Goal: Task Accomplishment & Management: Use online tool/utility

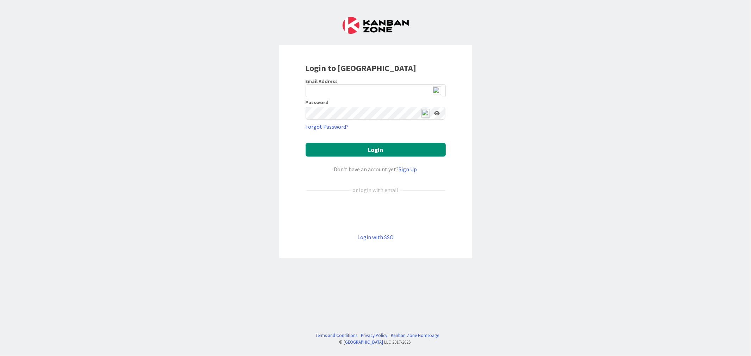
click at [436, 93] on img at bounding box center [436, 91] width 8 height 8
click at [440, 90] on img at bounding box center [436, 91] width 8 height 8
type input "[EMAIL_ADDRESS][DOMAIN_NAME]"
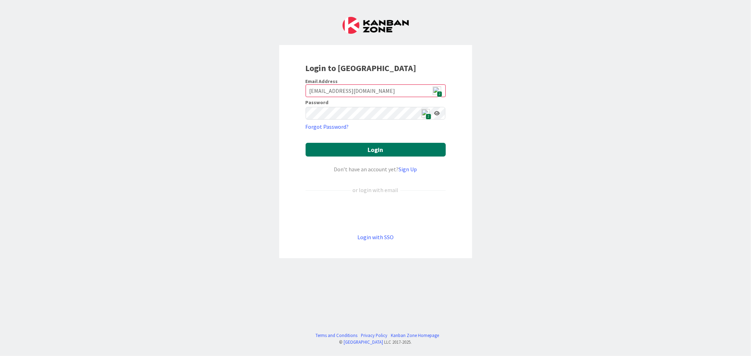
click at [410, 150] on button "Login" at bounding box center [375, 150] width 140 height 14
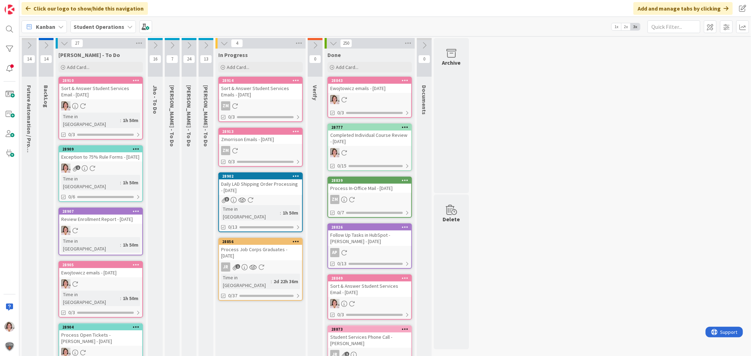
click at [156, 44] on icon at bounding box center [155, 46] width 8 height 8
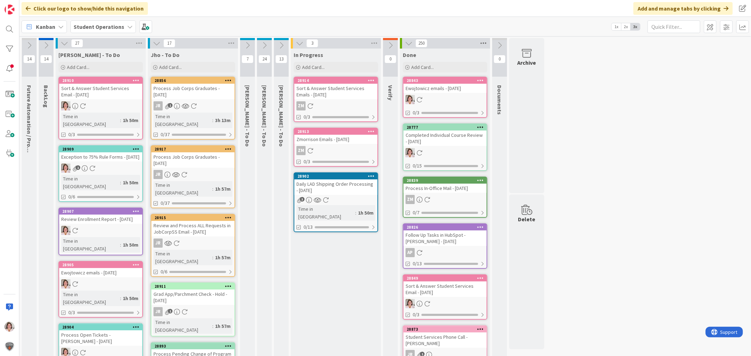
click at [483, 44] on icon at bounding box center [483, 43] width 9 height 11
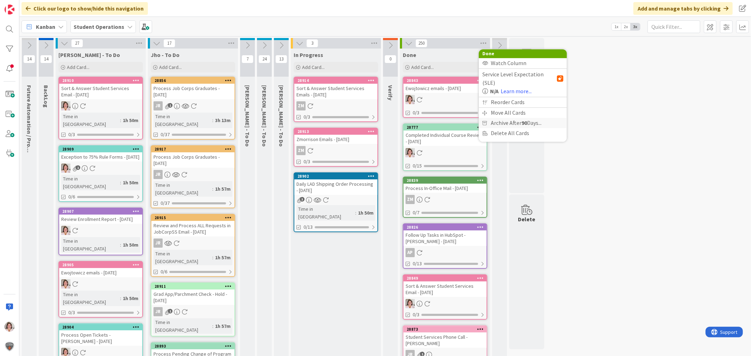
click at [513, 118] on span "Archive After 90 Days..." at bounding box center [516, 123] width 51 height 10
click at [506, 136] on span "Archive Now" at bounding box center [510, 137] width 31 height 11
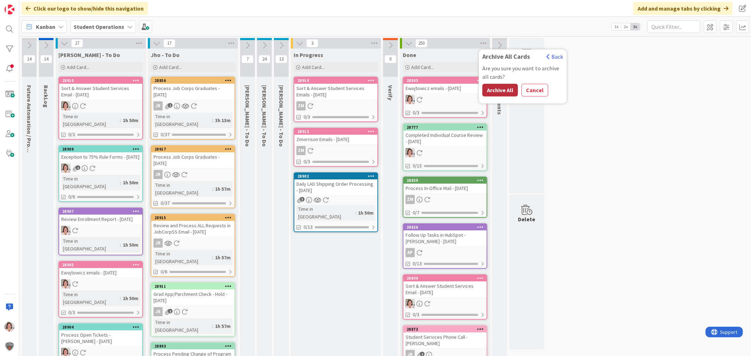
click at [508, 90] on button "Archive All" at bounding box center [500, 90] width 36 height 13
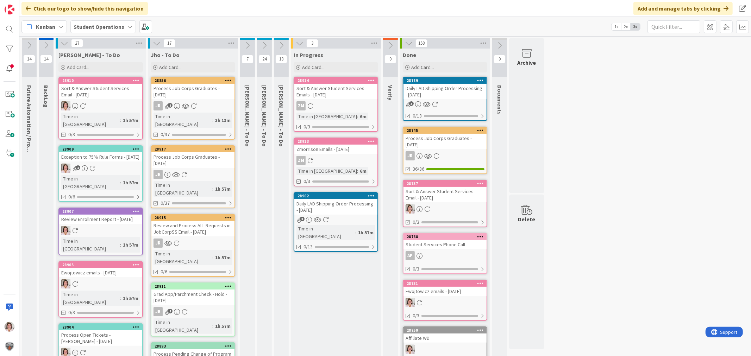
click at [154, 44] on icon at bounding box center [157, 43] width 8 height 8
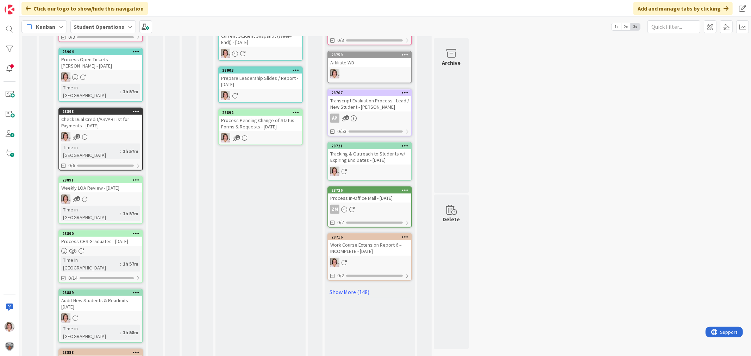
scroll to position [277, 0]
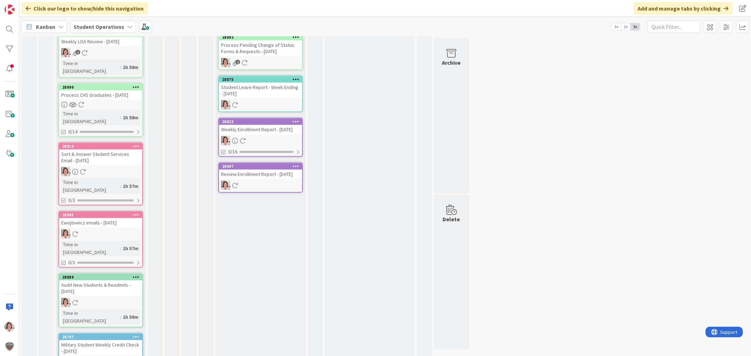
scroll to position [352, 0]
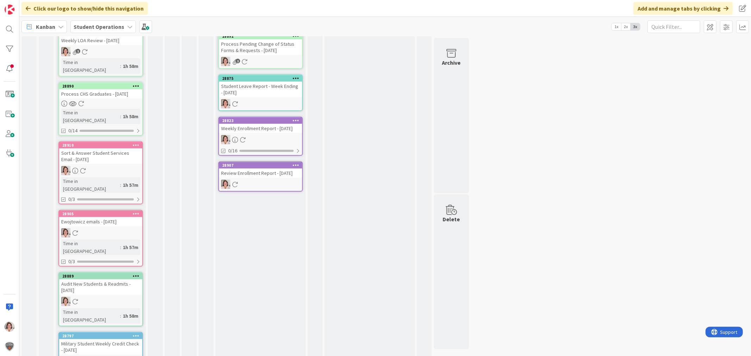
click at [138, 333] on icon at bounding box center [136, 335] width 7 height 5
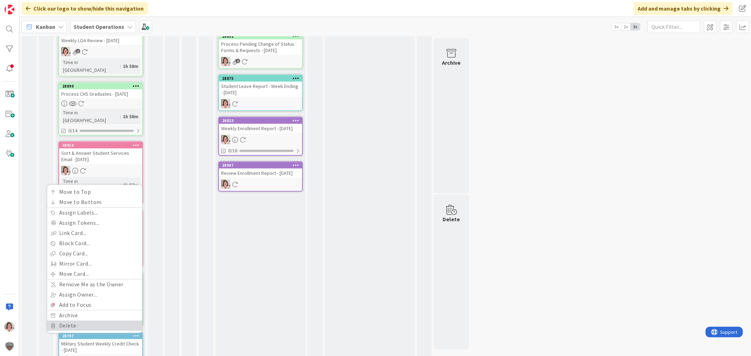
click at [74, 321] on link "Delete" at bounding box center [94, 326] width 95 height 10
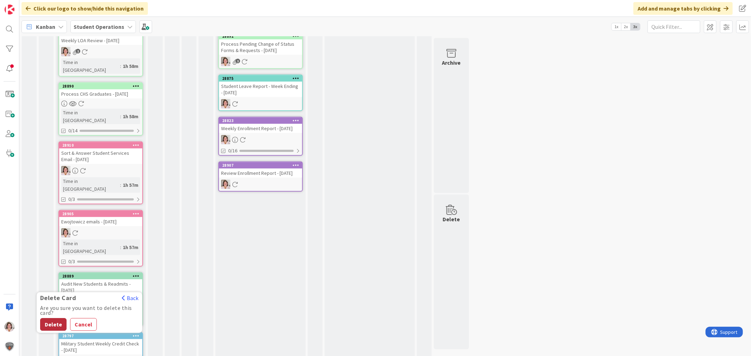
click at [49, 318] on button "Delete" at bounding box center [53, 324] width 26 height 13
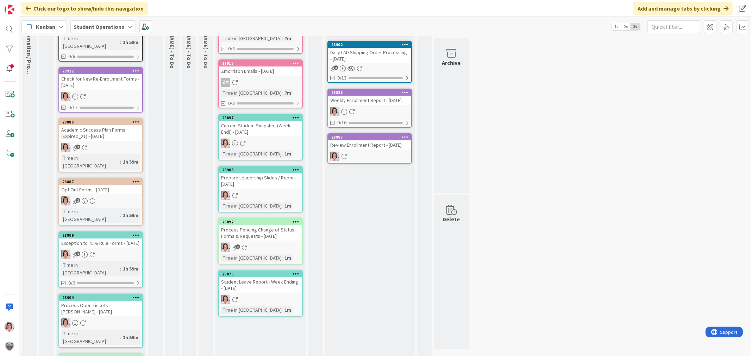
scroll to position [0, 0]
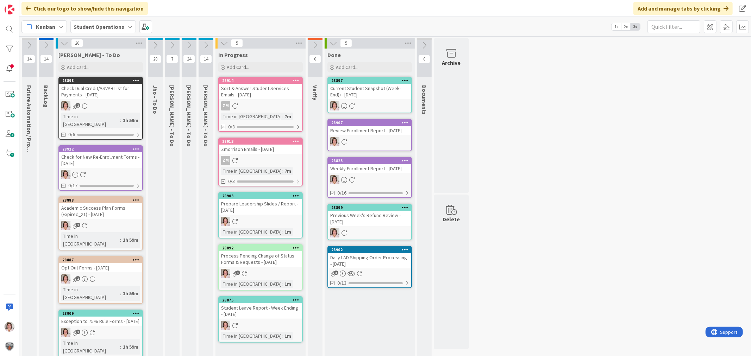
click at [255, 258] on div "Process Pending Change of Status Forms & Requests - [DATE]" at bounding box center [260, 258] width 83 height 15
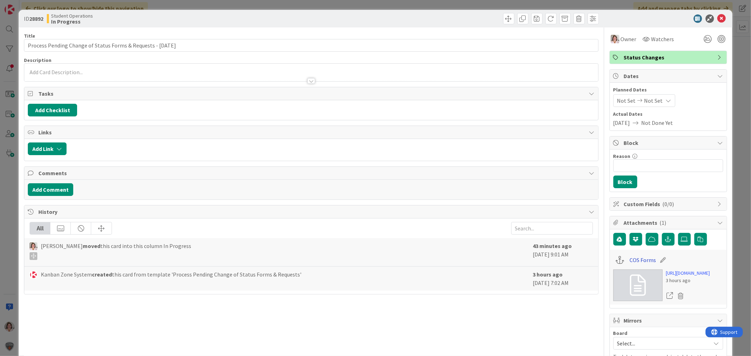
click at [634, 258] on link "COS Forms" at bounding box center [642, 260] width 26 height 8
click at [719, 18] on icon at bounding box center [721, 18] width 8 height 8
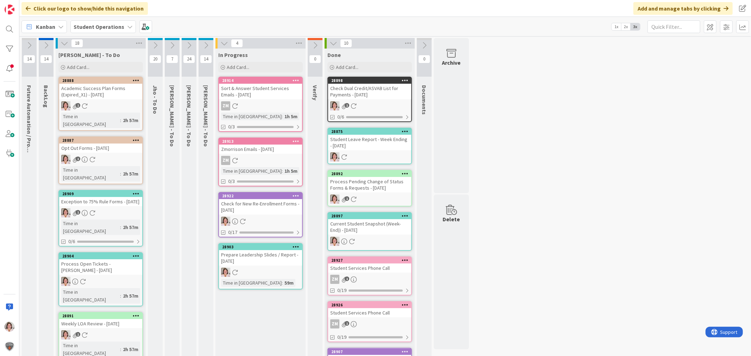
drag, startPoint x: 108, startPoint y: 75, endPoint x: 251, endPoint y: 217, distance: 201.3
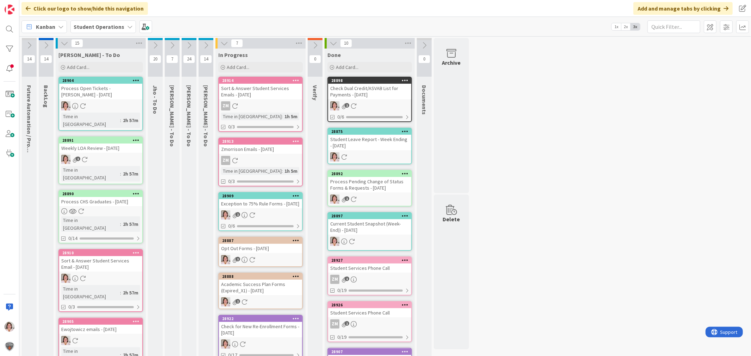
click at [279, 201] on div "Exception to 75% Rule Forms - [DATE]" at bounding box center [260, 203] width 83 height 9
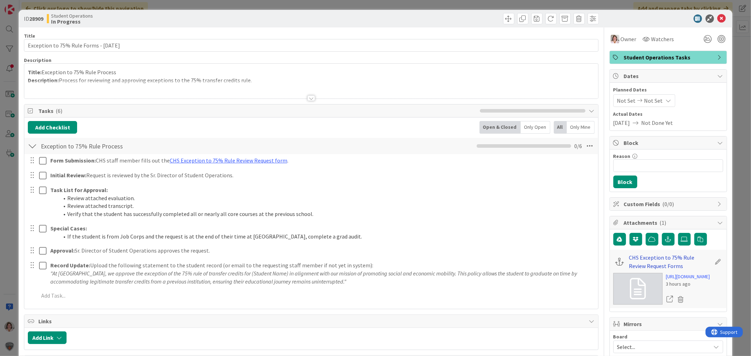
click at [639, 265] on link "CHS Exception to 75% Rule Review Request Forms" at bounding box center [670, 261] width 82 height 17
click at [717, 18] on icon at bounding box center [721, 18] width 8 height 8
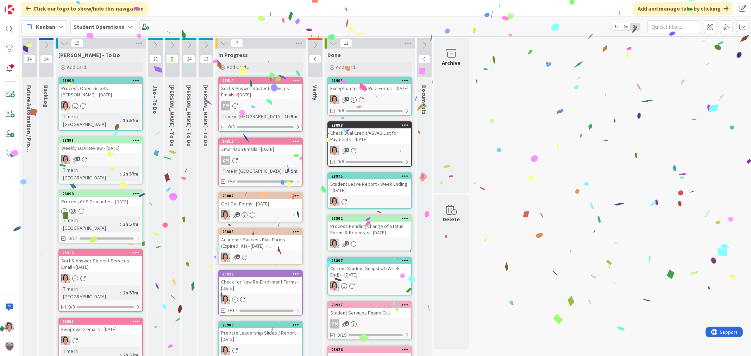
click at [254, 204] on div "Opt Out Forms - [DATE]" at bounding box center [260, 203] width 83 height 9
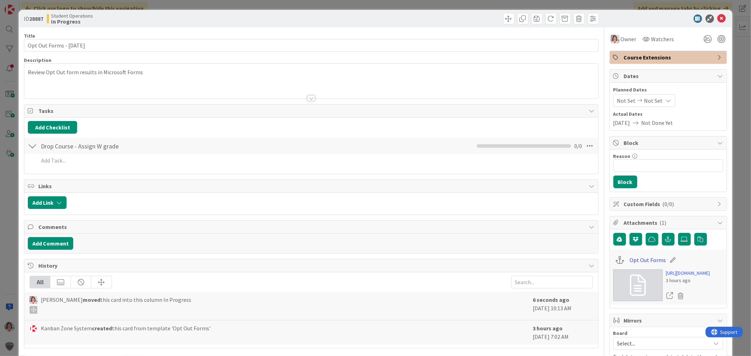
click at [637, 260] on link "Opt Out Forms" at bounding box center [647, 260] width 36 height 8
click at [717, 20] on icon at bounding box center [721, 18] width 8 height 8
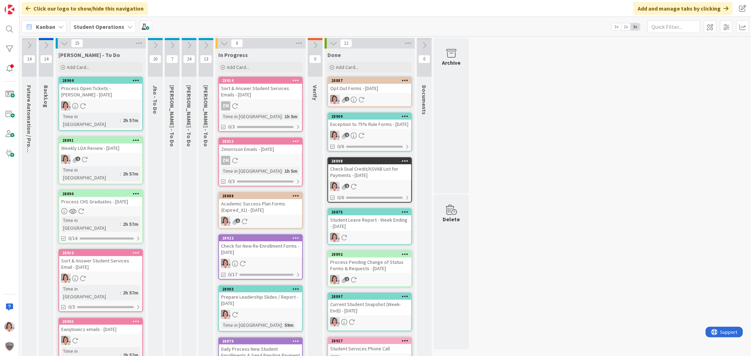
click at [265, 249] on div "Check for New Re-Enrollment Forms - [DATE]" at bounding box center [260, 248] width 83 height 15
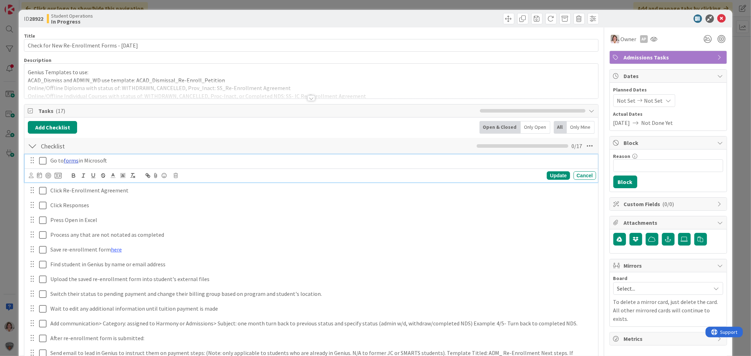
click at [65, 159] on link "forms" at bounding box center [71, 160] width 15 height 7
click at [67, 173] on link "https://forms.office.com/Pages/DesignPageV2.aspx?analysis=true&tab=0&prevsubpag…" at bounding box center [53, 174] width 48 height 9
click at [720, 19] on icon at bounding box center [721, 18] width 8 height 8
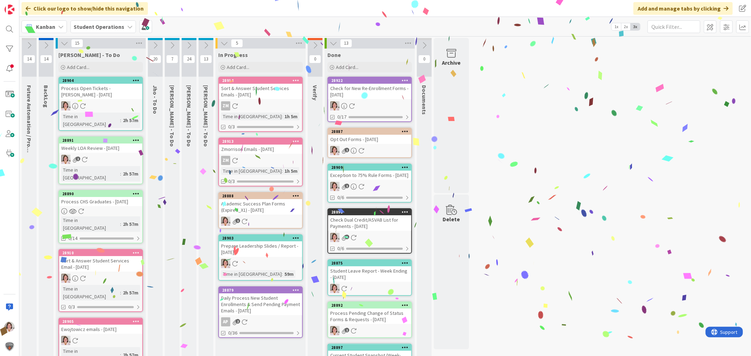
click at [254, 206] on div "Academic Success Plan Forms (Expired_X1) - [DATE]" at bounding box center [260, 206] width 83 height 15
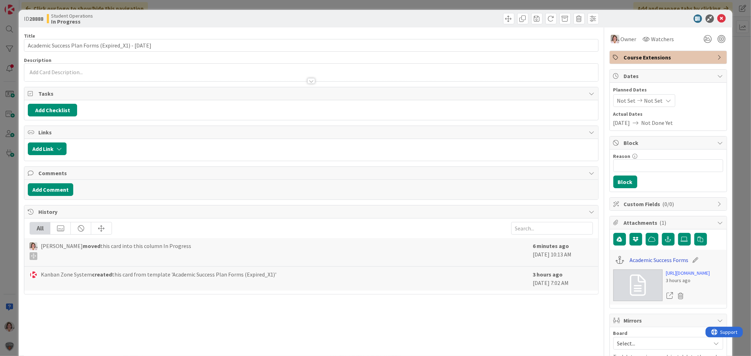
click at [648, 259] on link "Academic Success Forms" at bounding box center [658, 260] width 59 height 8
click at [717, 20] on icon at bounding box center [721, 18] width 8 height 8
